Goal: Transaction & Acquisition: Subscribe to service/newsletter

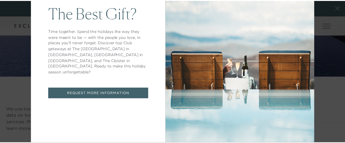
scroll to position [55, 0]
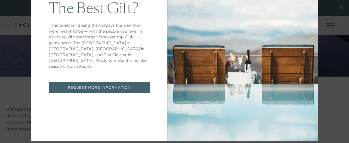
click at [84, 85] on link "REQUEST MORE INFORMATION" at bounding box center [99, 87] width 101 height 11
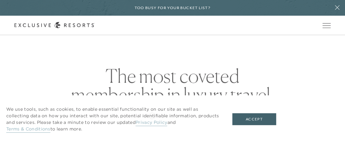
checkbox input "false"
click at [0, 0] on link "Inquire now" at bounding box center [0, 0] width 0 height 0
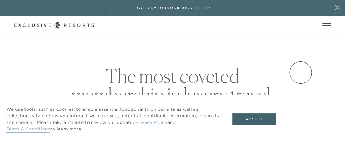
click at [0, 0] on link "Inquire now" at bounding box center [0, 0] width 0 height 0
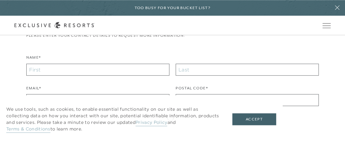
scroll to position [379, 0]
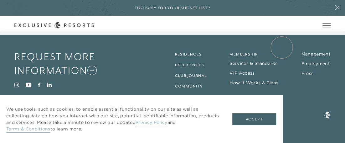
click at [0, 0] on link "Inquire now" at bounding box center [0, 0] width 0 height 0
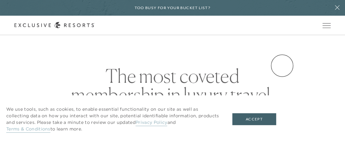
click at [0, 0] on link "Inquire now" at bounding box center [0, 0] width 0 height 0
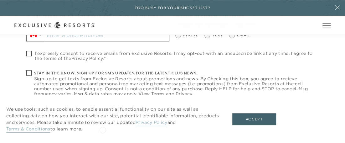
scroll to position [379, 0]
